Goal: Task Accomplishment & Management: Use online tool/utility

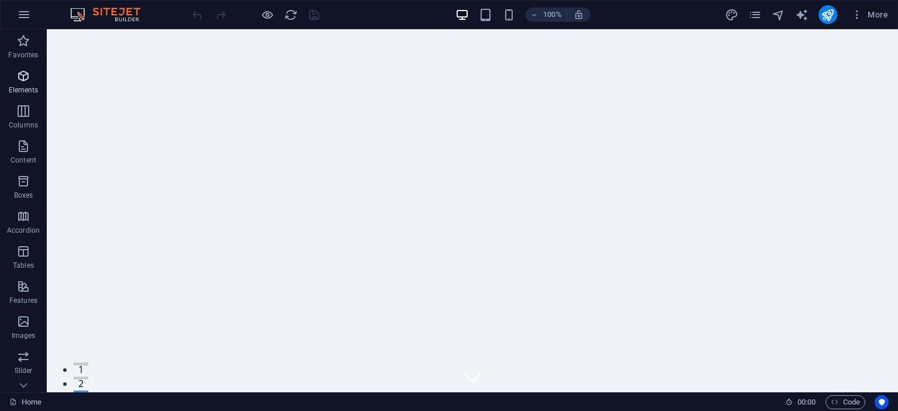
click at [19, 85] on span "Elements" at bounding box center [23, 83] width 47 height 28
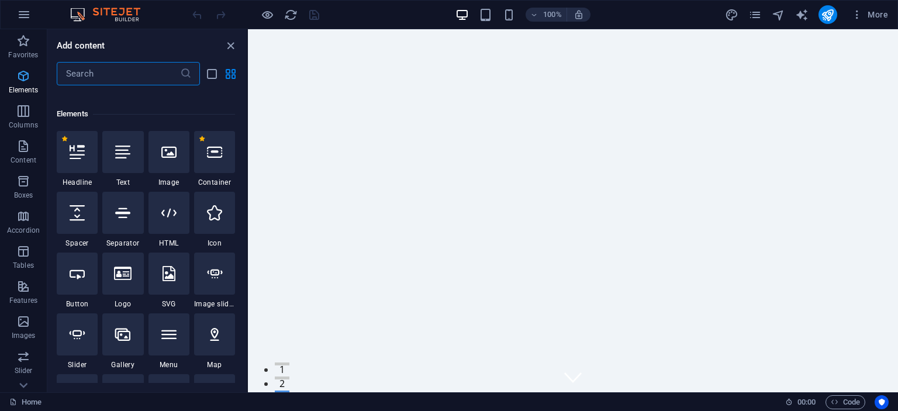
scroll to position [124, 0]
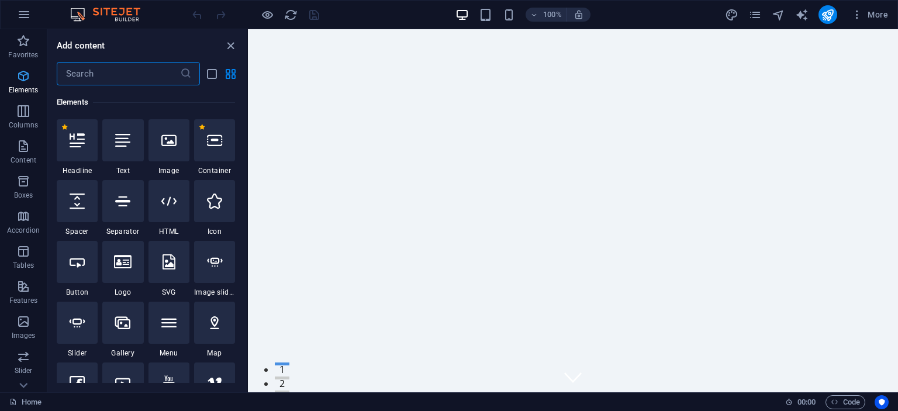
click at [19, 85] on span "Elements" at bounding box center [23, 83] width 47 height 28
click at [227, 51] on icon "close panel" at bounding box center [230, 45] width 13 height 13
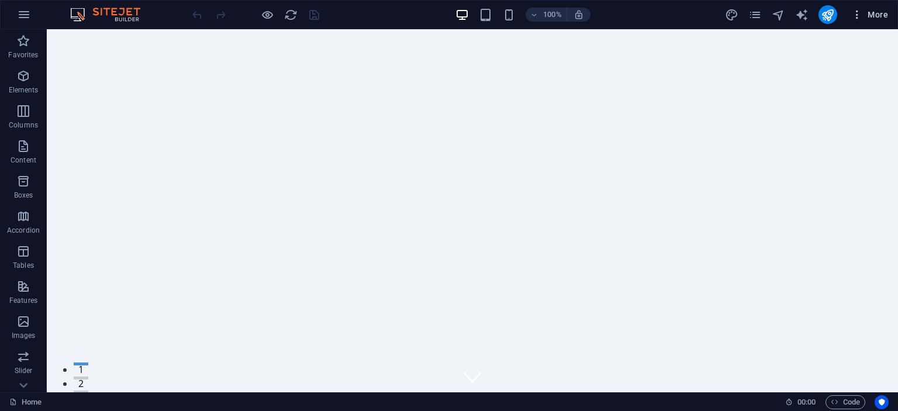
click at [888, 9] on button "More" at bounding box center [869, 14] width 46 height 19
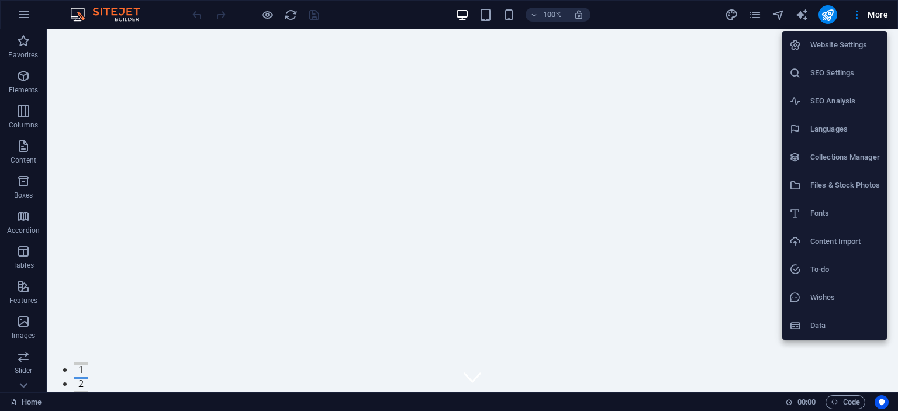
click at [732, 7] on div at bounding box center [449, 205] width 898 height 411
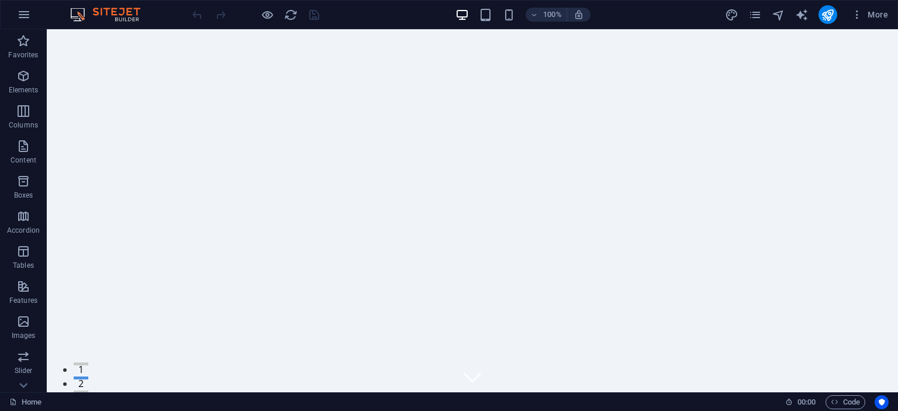
click at [727, 6] on div "More" at bounding box center [809, 14] width 168 height 19
click at [730, 13] on icon "design" at bounding box center [731, 14] width 13 height 13
select select "px"
select select "200"
select select "px"
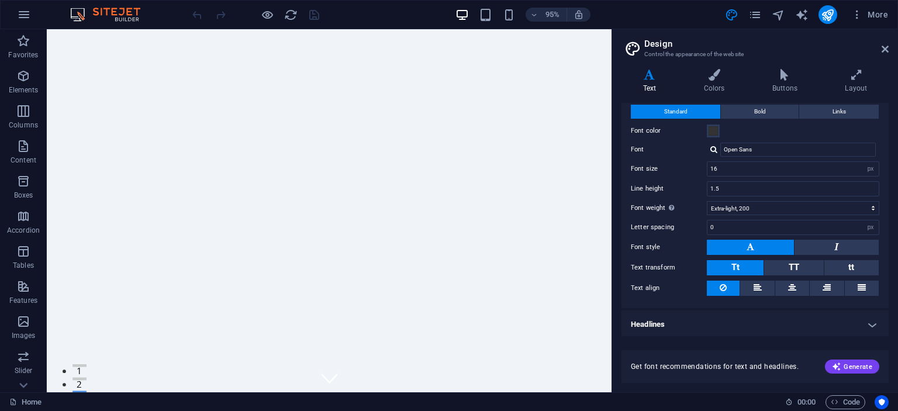
scroll to position [0, 0]
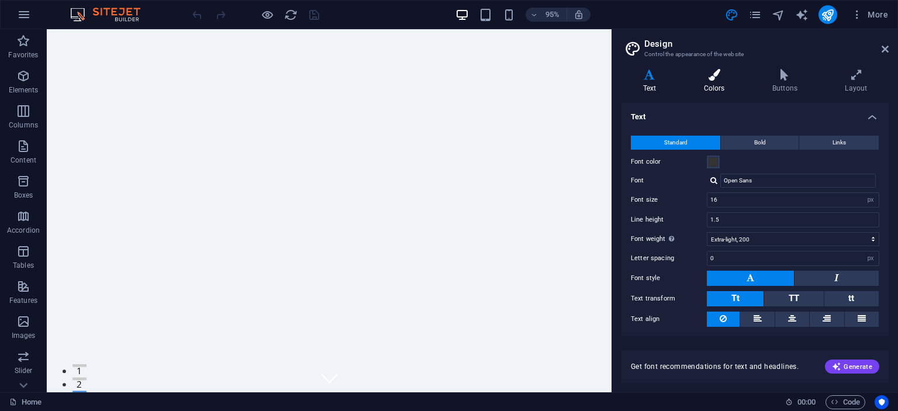
click at [713, 88] on h4 "Colors" at bounding box center [716, 81] width 68 height 25
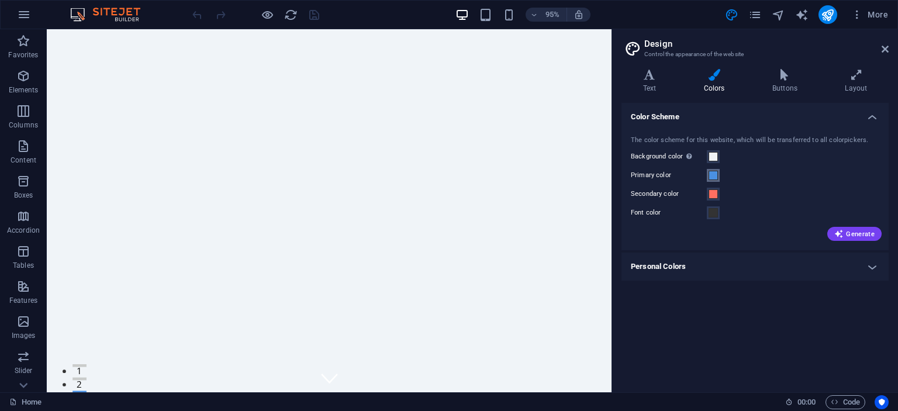
click at [713, 174] on span at bounding box center [712, 175] width 9 height 9
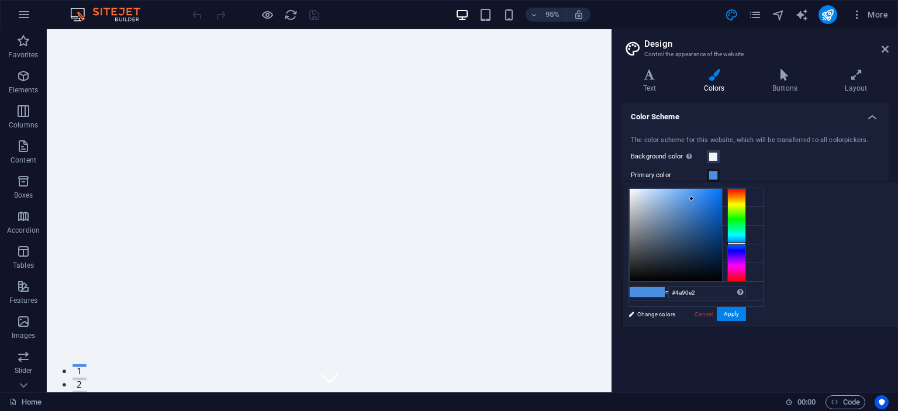
click at [764, 169] on div "Primary color" at bounding box center [754, 175] width 248 height 14
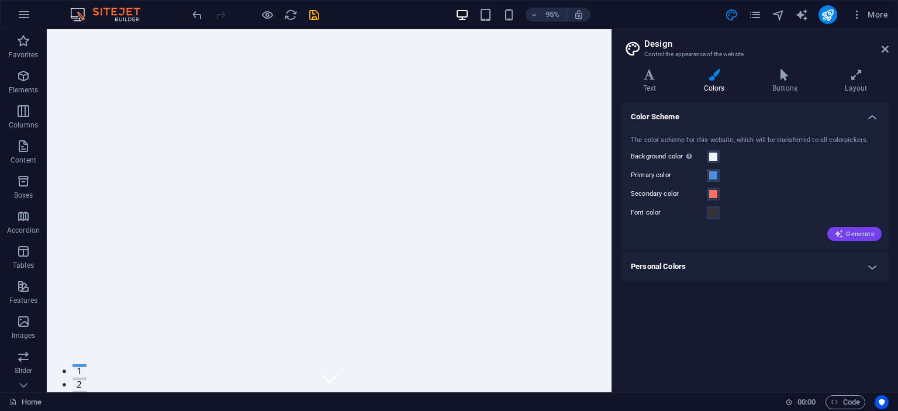
click at [840, 239] on button "Generate" at bounding box center [854, 234] width 54 height 14
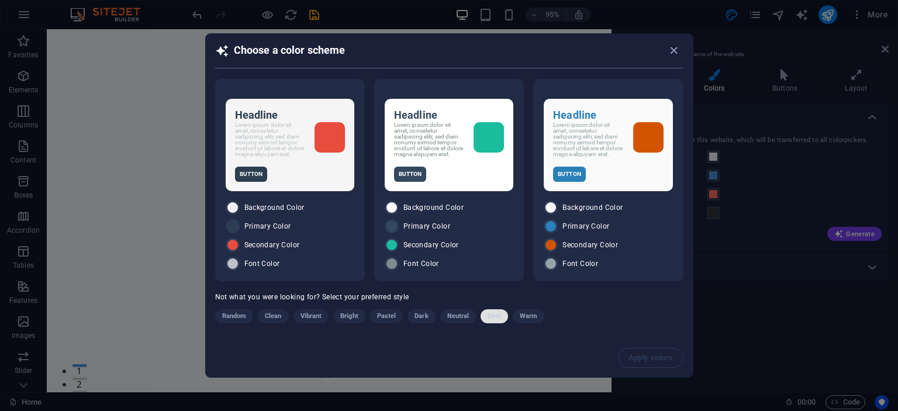
click at [490, 311] on span "Cool" at bounding box center [493, 316] width 13 height 14
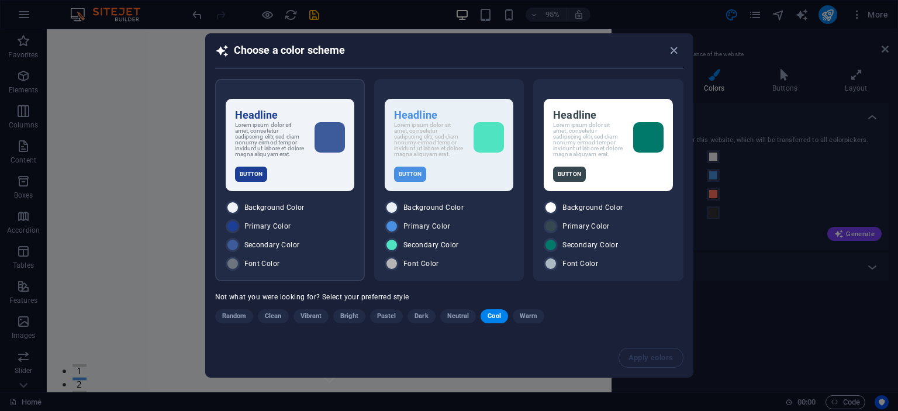
click at [300, 179] on div "Button" at bounding box center [290, 174] width 110 height 15
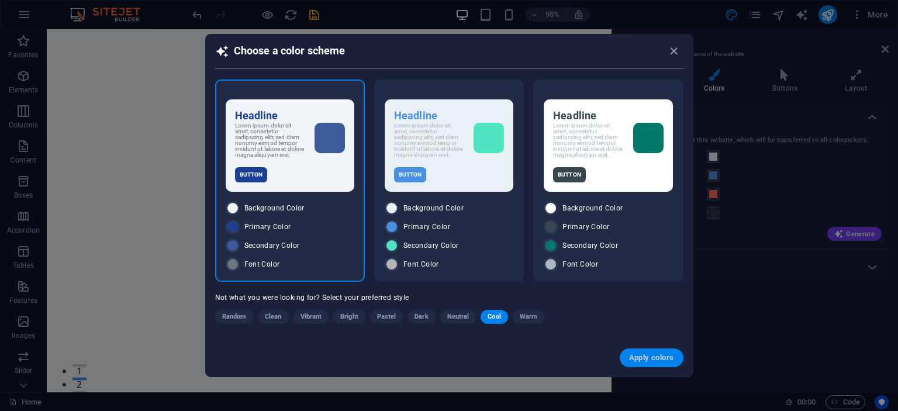
click at [647, 357] on span "Apply colors" at bounding box center [651, 357] width 45 height 9
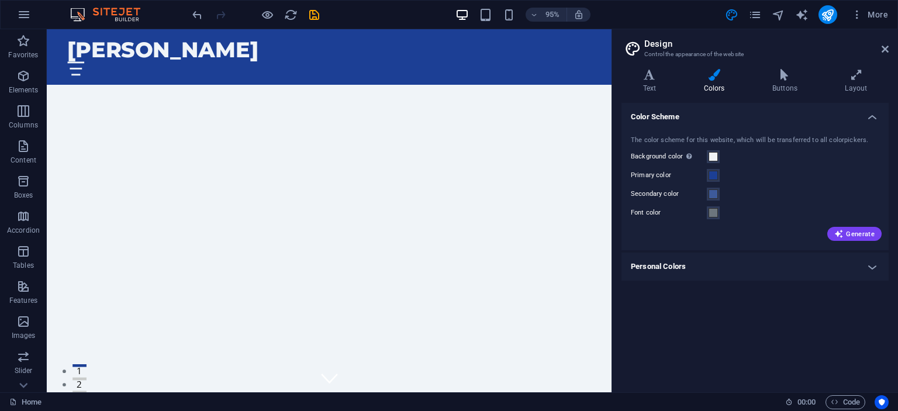
scroll to position [351, 0]
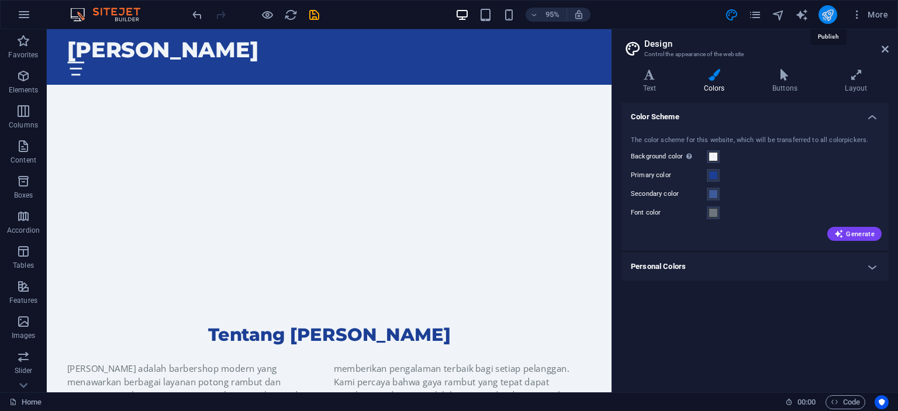
click at [827, 18] on icon "publish" at bounding box center [826, 14] width 13 height 13
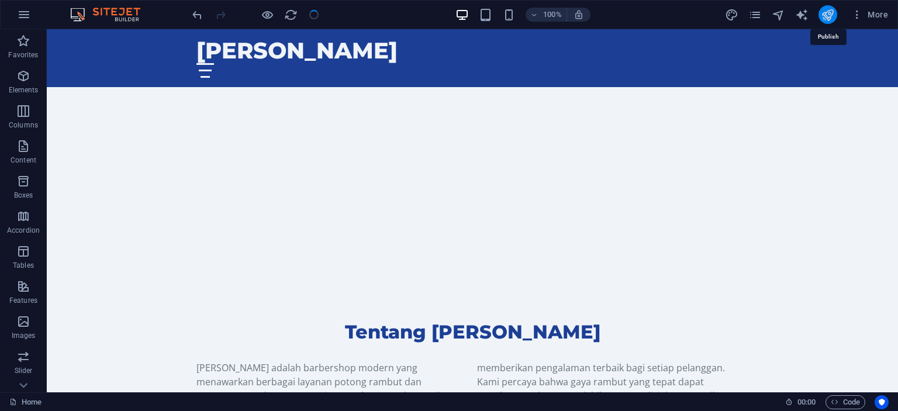
click at [823, 19] on icon "publish" at bounding box center [826, 14] width 13 height 13
checkbox input "false"
click at [824, 18] on icon "publish" at bounding box center [826, 14] width 13 height 13
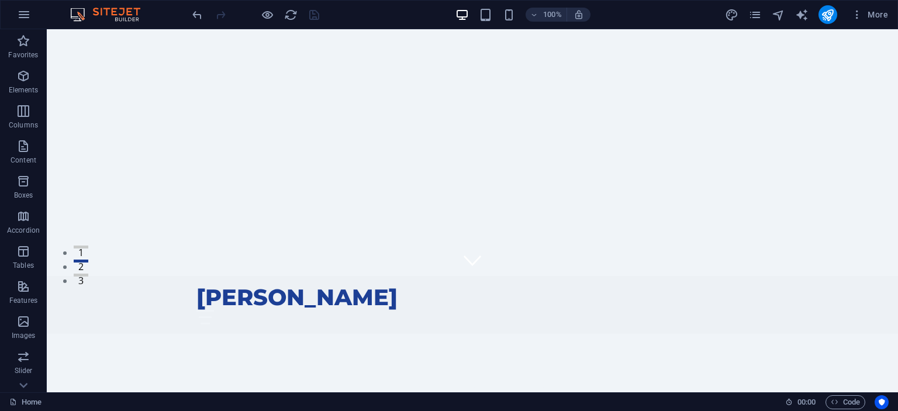
scroll to position [0, 0]
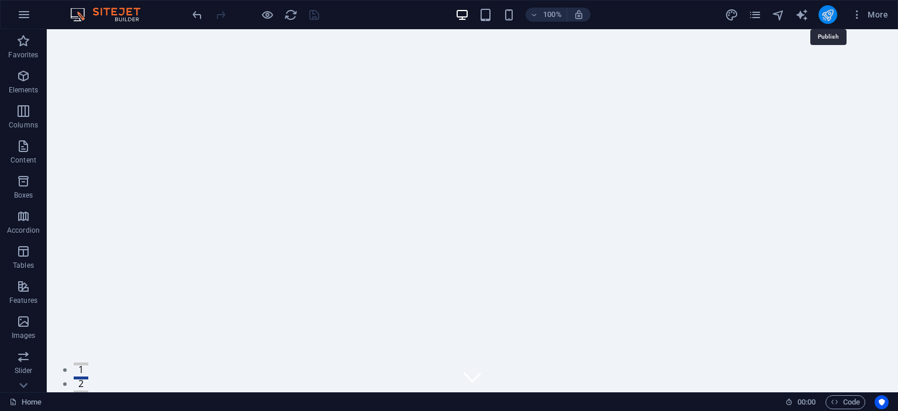
click at [822, 12] on icon "publish" at bounding box center [826, 14] width 13 height 13
